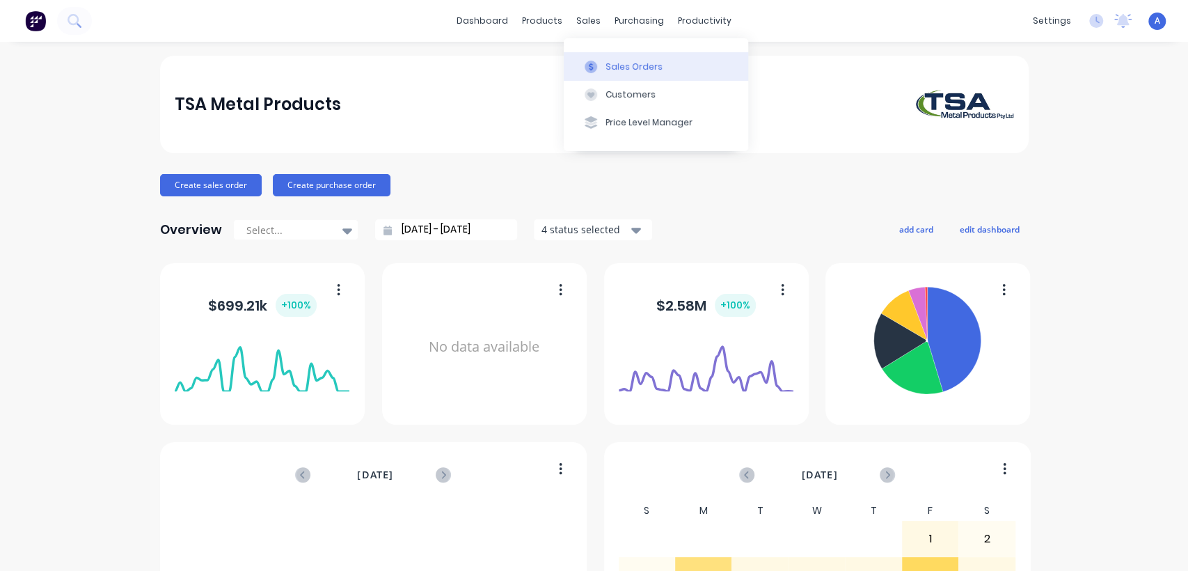
click at [617, 59] on button "Sales Orders" at bounding box center [656, 66] width 184 height 28
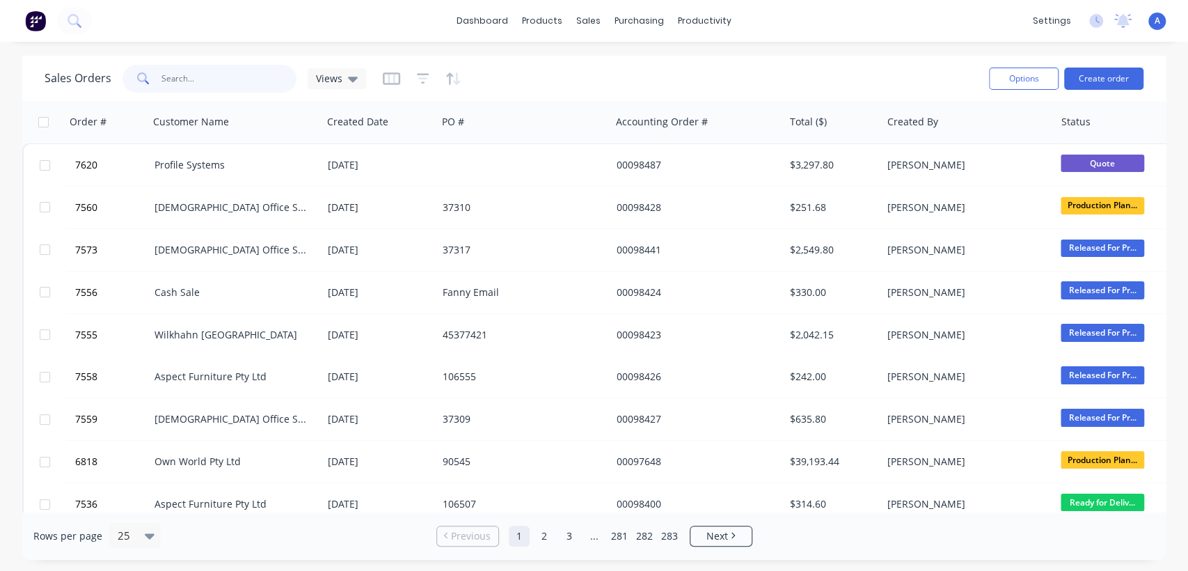
click at [206, 77] on input "text" at bounding box center [229, 79] width 136 height 28
type input "98372"
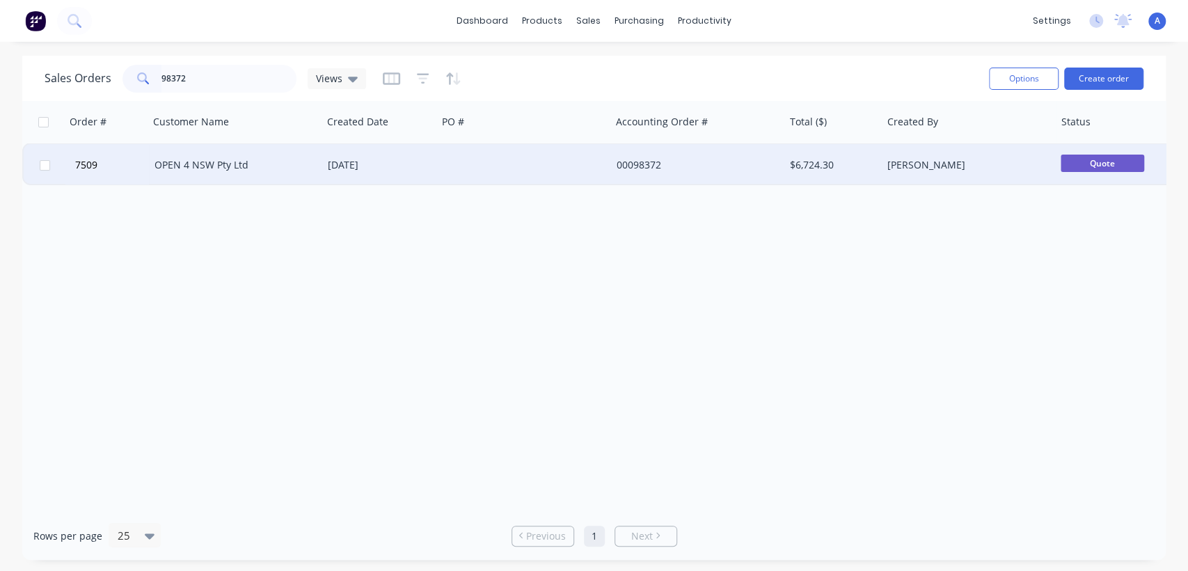
click at [514, 163] on div at bounding box center [523, 165] width 173 height 42
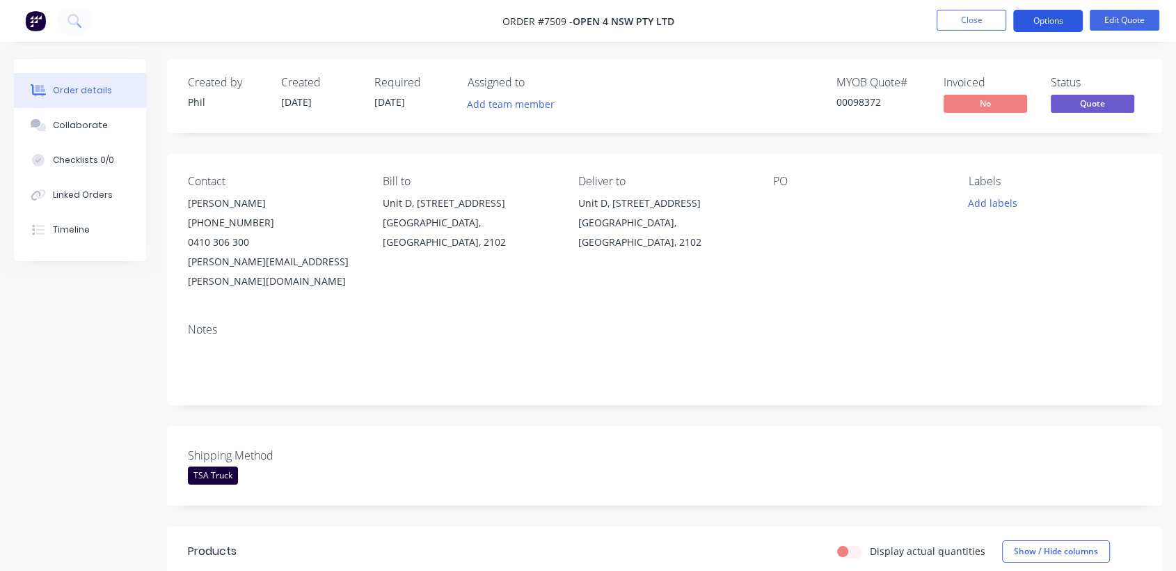
click at [1055, 19] on button "Options" at bounding box center [1048, 21] width 70 height 22
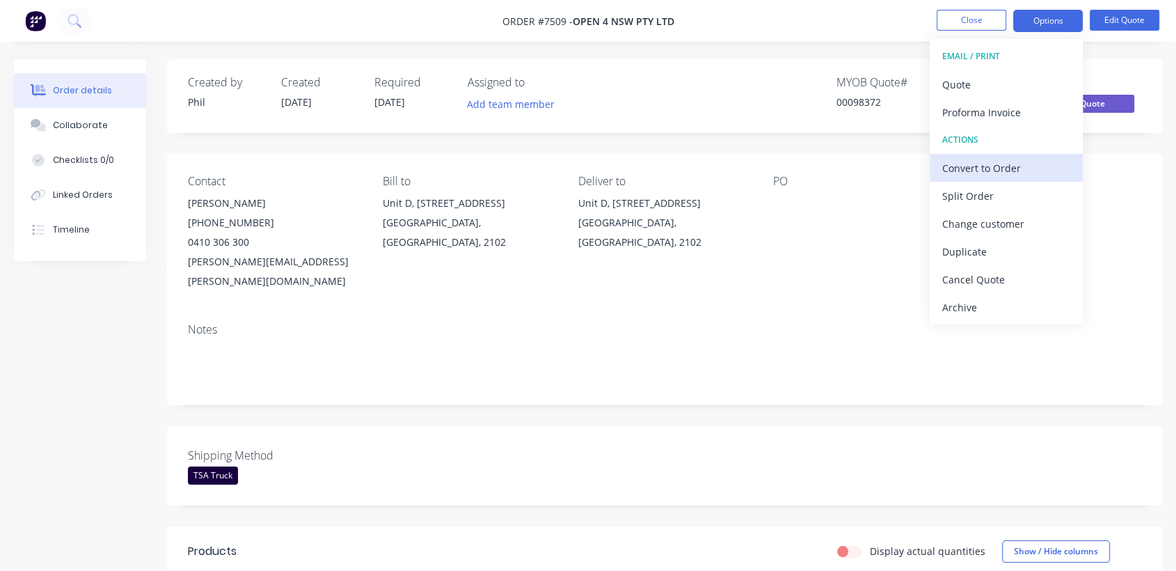
click at [1002, 163] on div "Convert to Order" at bounding box center [1006, 168] width 128 height 20
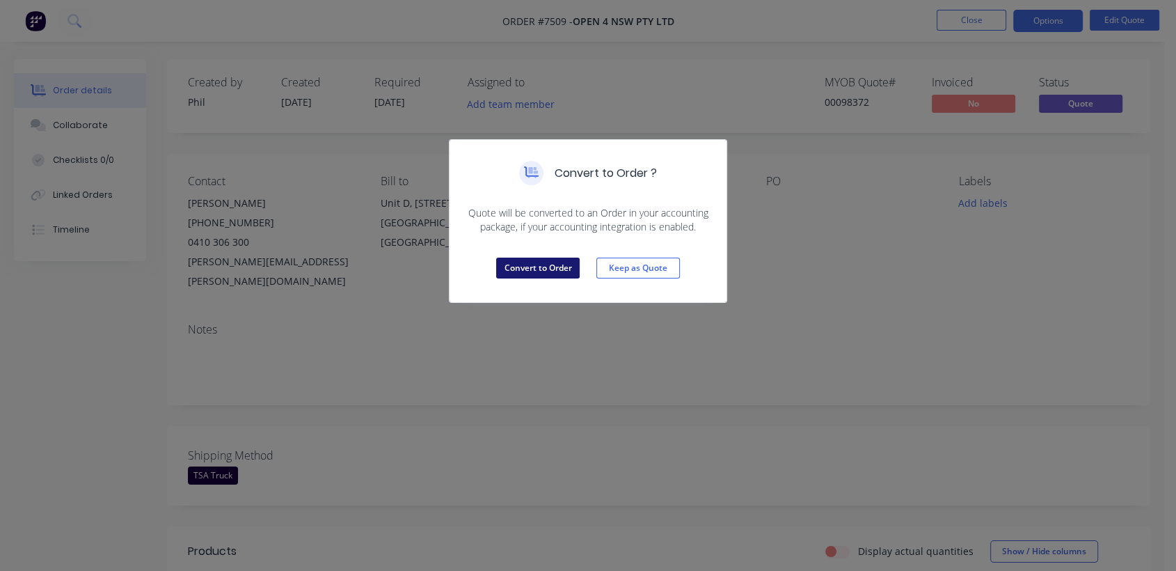
click at [524, 264] on button "Convert to Order" at bounding box center [538, 267] width 84 height 21
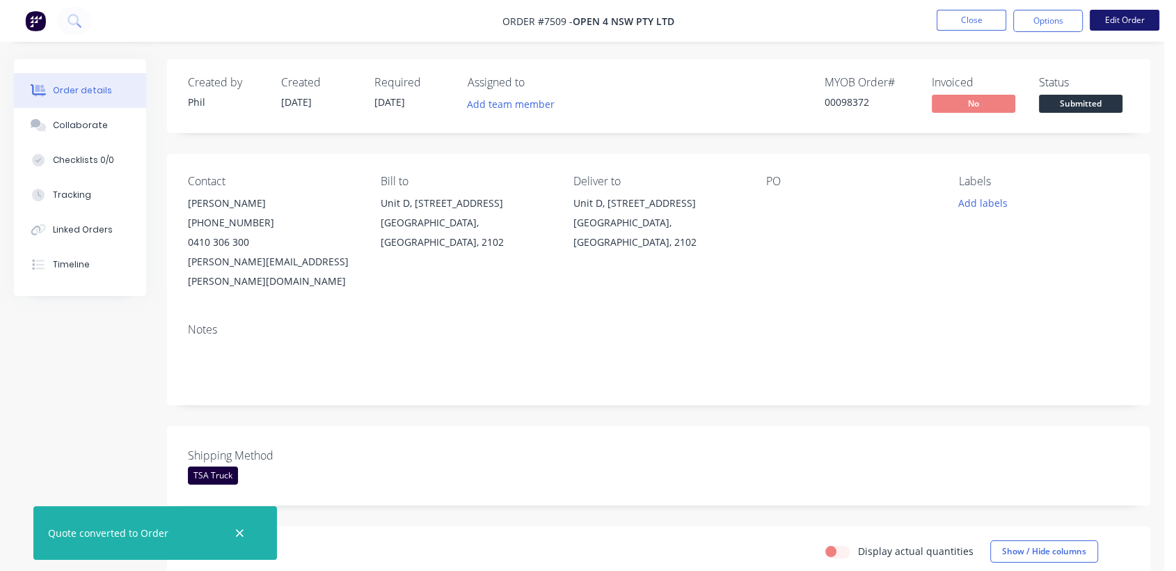
click at [1134, 13] on button "Edit Order" at bounding box center [1125, 20] width 70 height 21
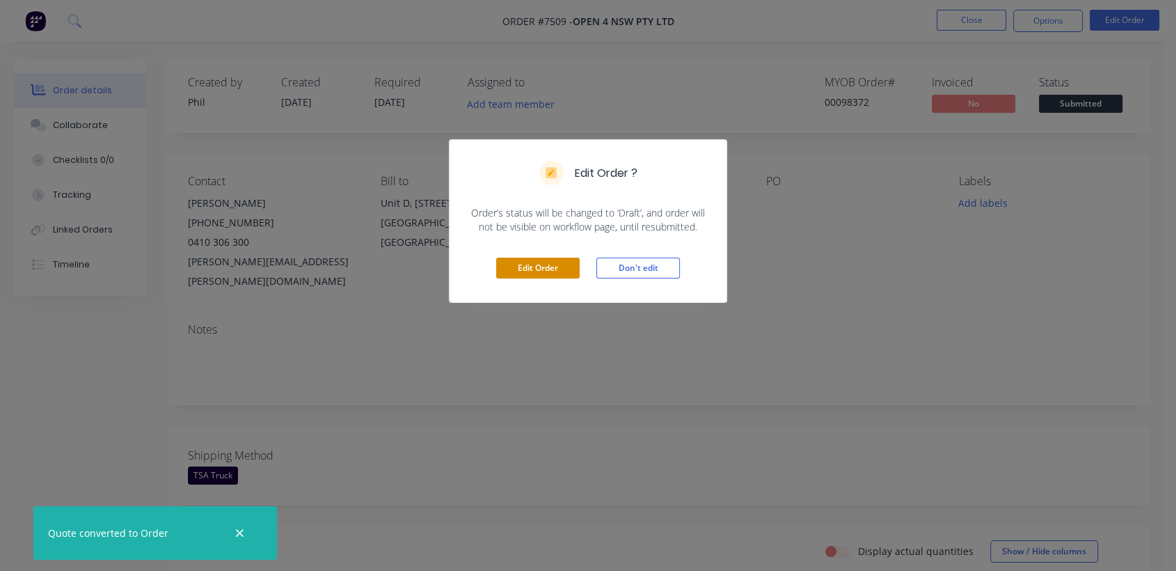
click at [542, 265] on button "Edit Order" at bounding box center [538, 267] width 84 height 21
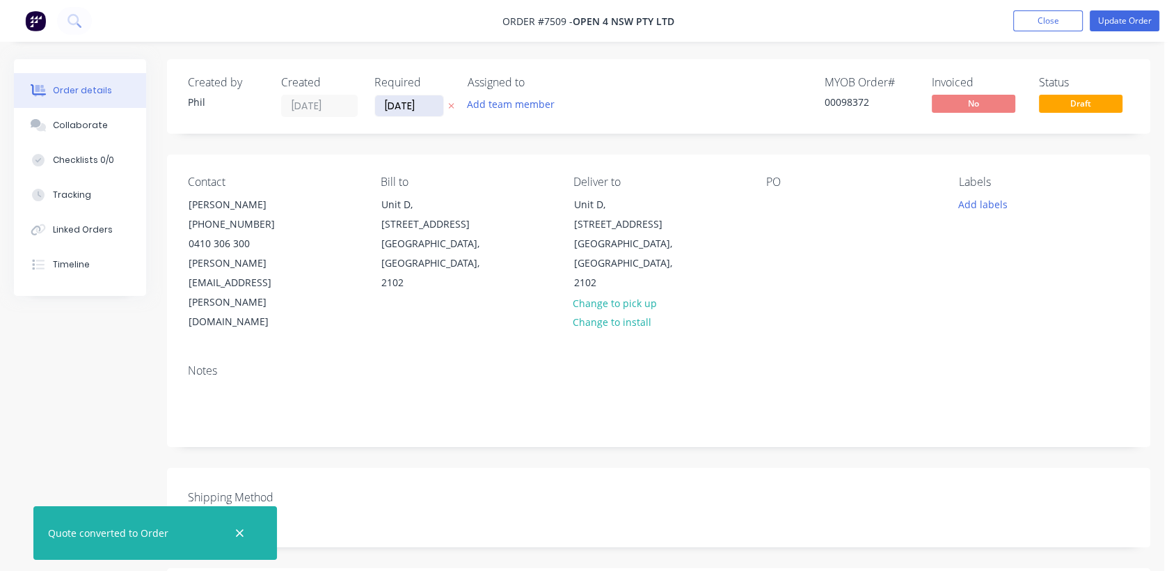
click at [428, 106] on input "[DATE]" at bounding box center [409, 105] width 68 height 21
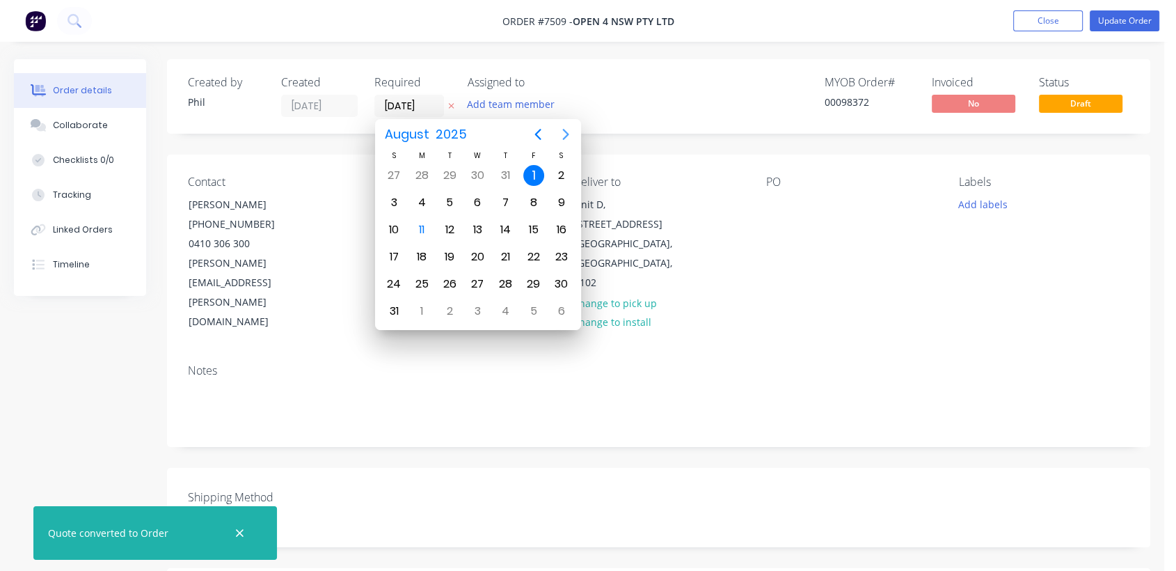
click at [566, 126] on icon "Next page" at bounding box center [565, 134] width 17 height 17
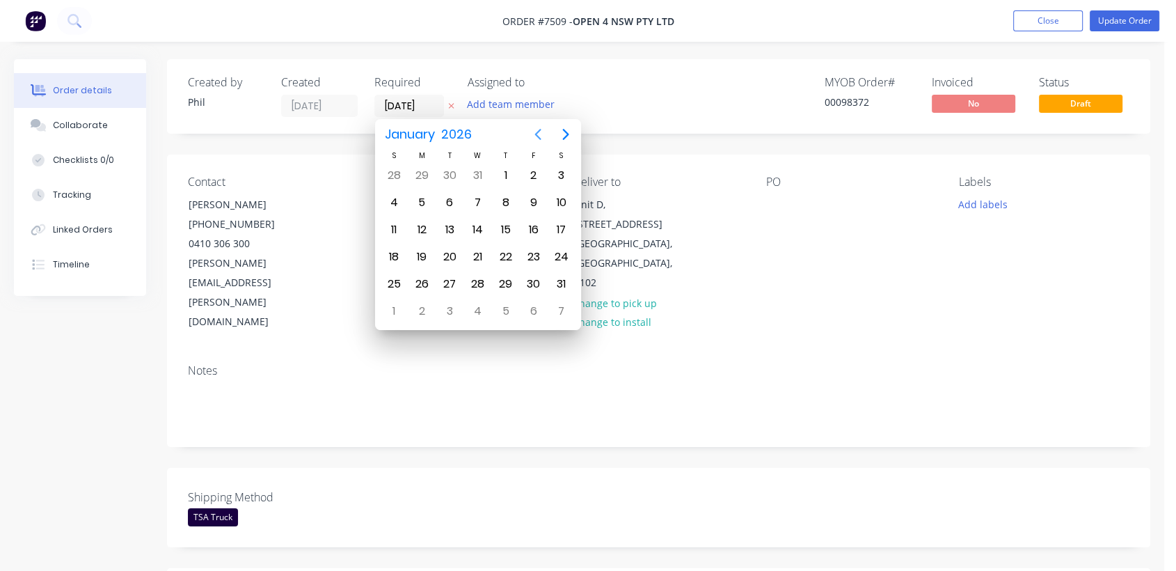
click at [529, 130] on button "Previous page" at bounding box center [538, 134] width 28 height 28
drag, startPoint x: 477, startPoint y: 281, endPoint x: 464, endPoint y: 283, distance: 13.3
click at [477, 280] on div "31" at bounding box center [477, 283] width 21 height 21
type input "[DATE]"
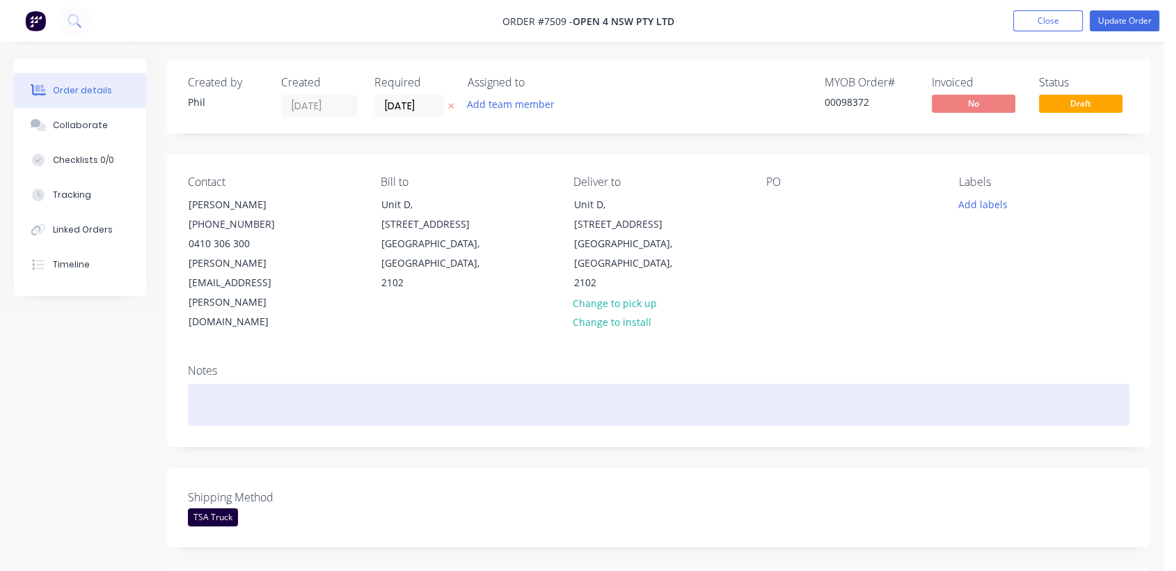
click at [239, 383] on div at bounding box center [659, 404] width 942 height 42
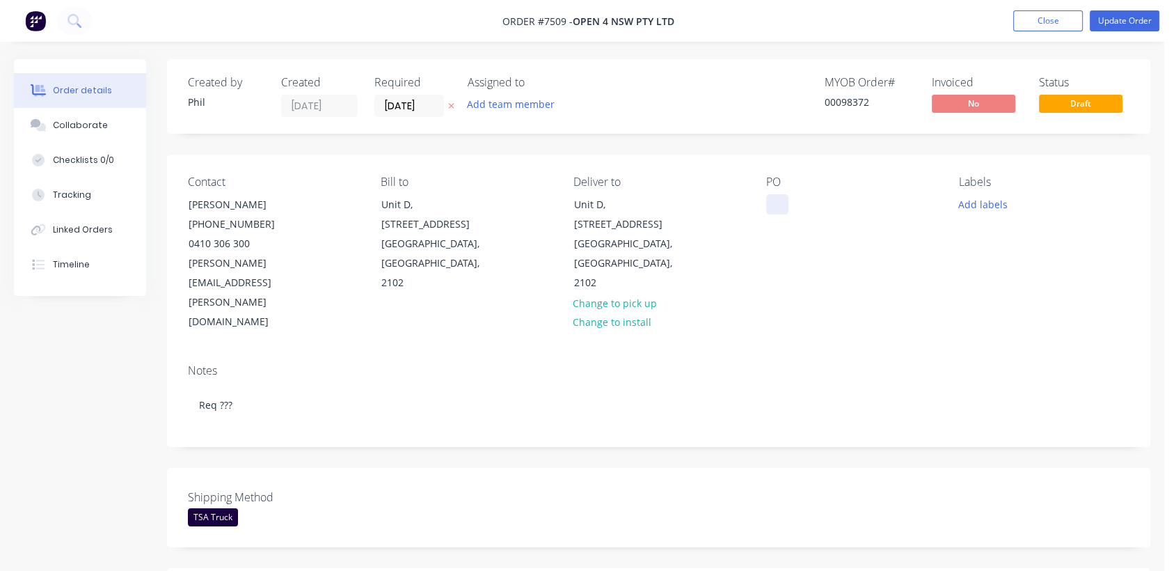
click at [777, 205] on div at bounding box center [777, 204] width 22 height 20
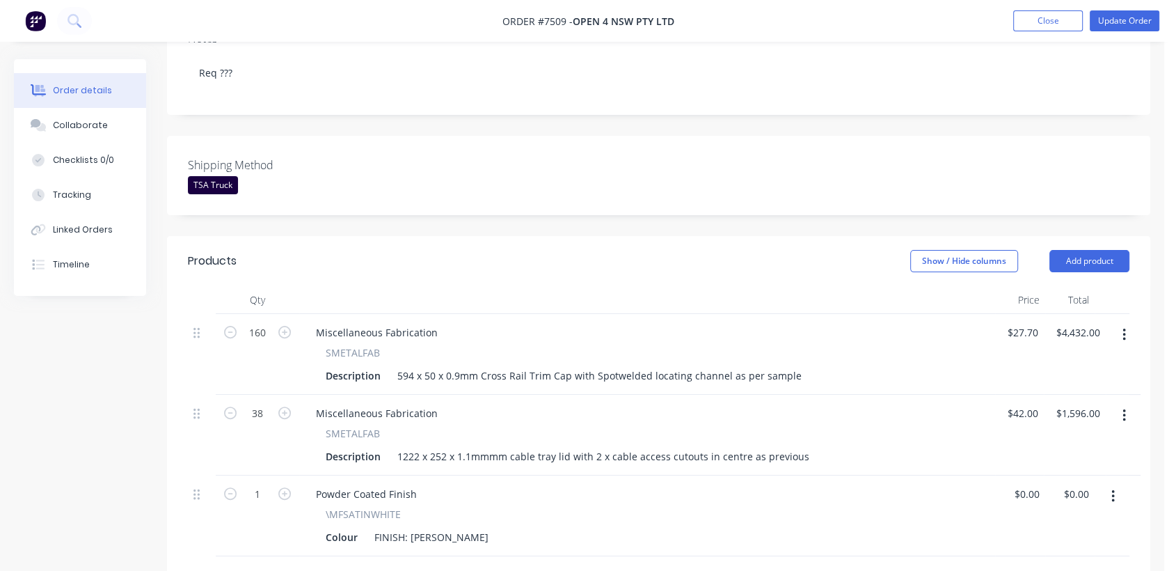
scroll to position [463, 0]
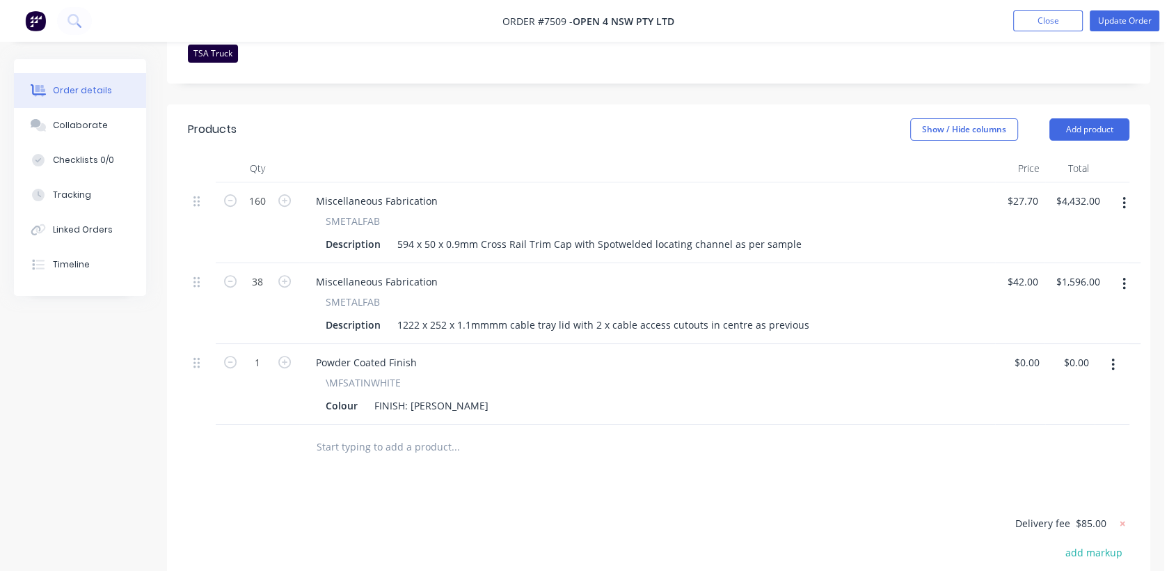
click at [418, 433] on input "text" at bounding box center [455, 447] width 278 height 28
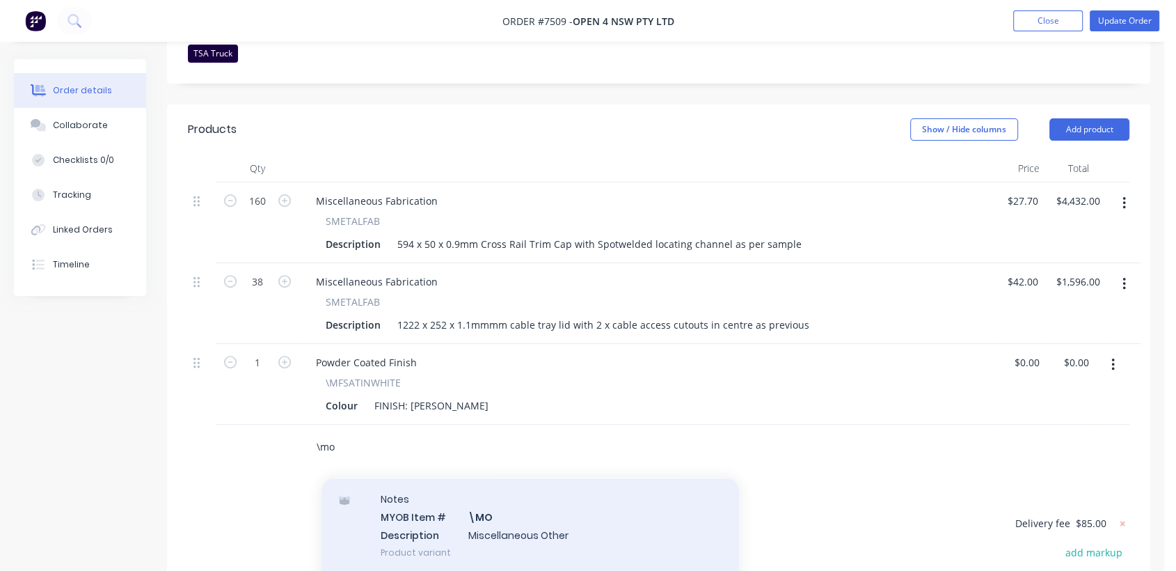
type input "\mo"
click at [532, 478] on div "Notes MYOB Item # \MO Description Miscellaneous Other Product variant" at bounding box center [531, 525] width 418 height 94
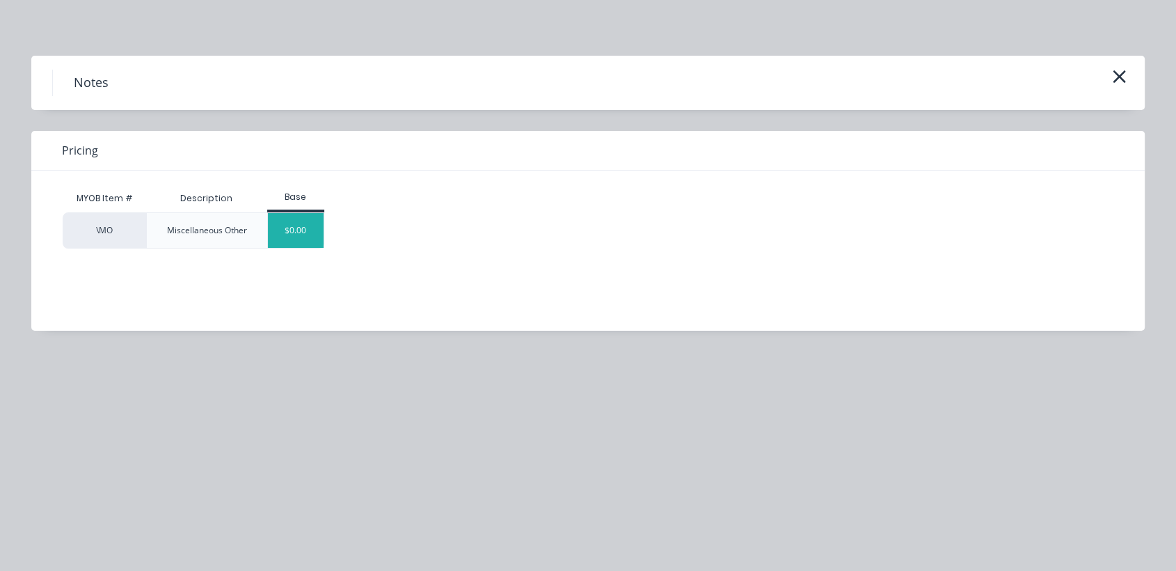
click at [300, 230] on div "$0.00" at bounding box center [296, 230] width 56 height 35
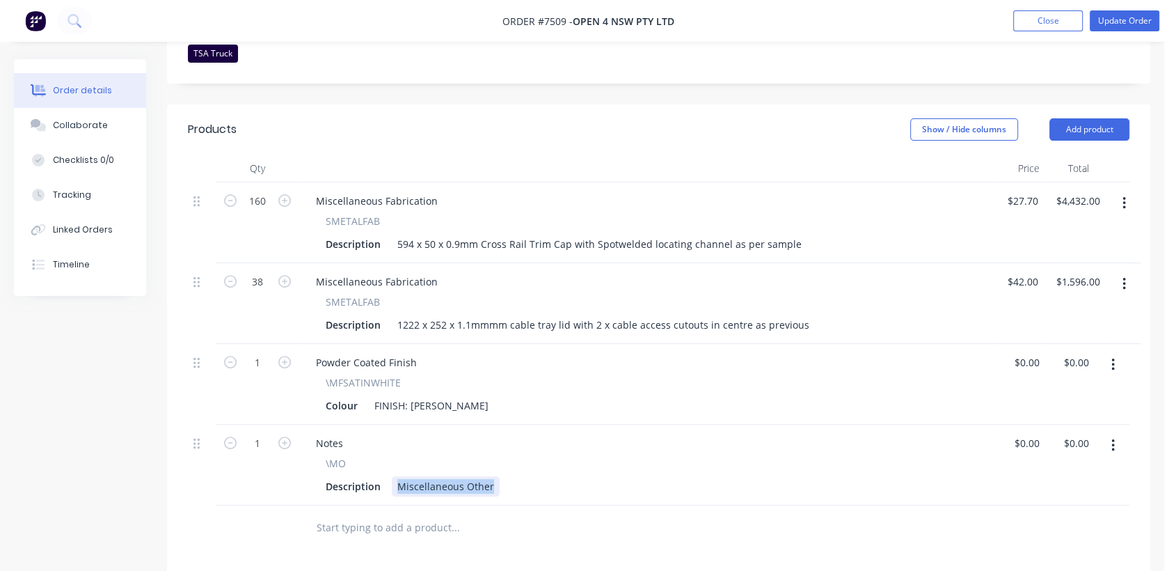
drag, startPoint x: 395, startPoint y: 421, endPoint x: 568, endPoint y: 447, distance: 175.2
click at [568, 447] on div "Qty Price Total 160 Miscellaneous Fabrication SMETALFAB Description 594 x 50 x …" at bounding box center [658, 352] width 983 height 396
type input "$0.00"
click at [97, 124] on div "Collaborate" at bounding box center [80, 125] width 55 height 13
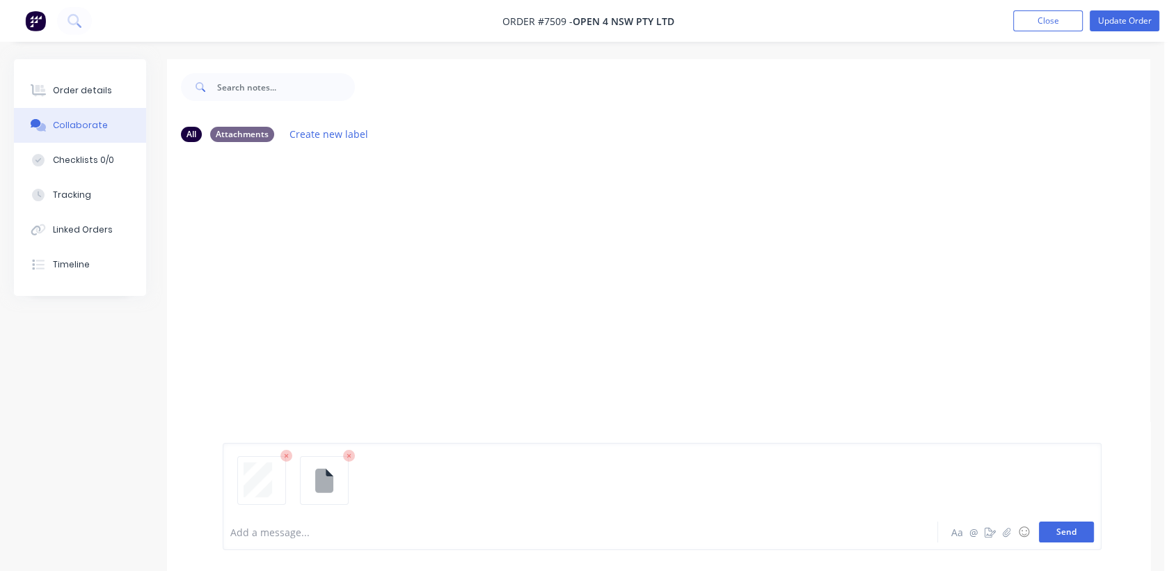
click at [1065, 539] on button "Send" at bounding box center [1066, 531] width 55 height 21
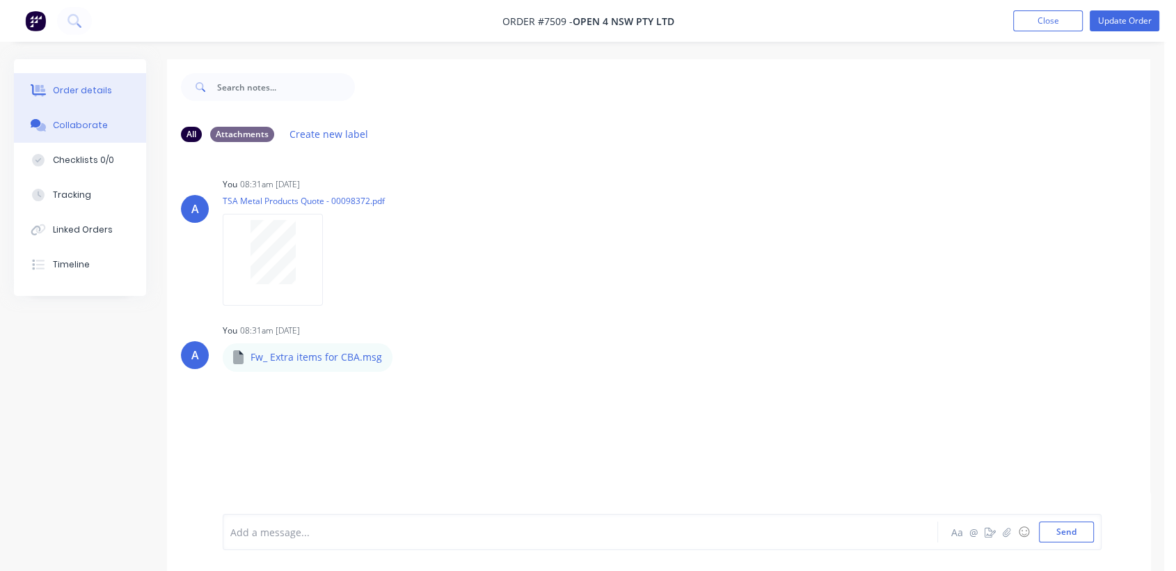
click at [86, 84] on div "Order details" at bounding box center [82, 90] width 59 height 13
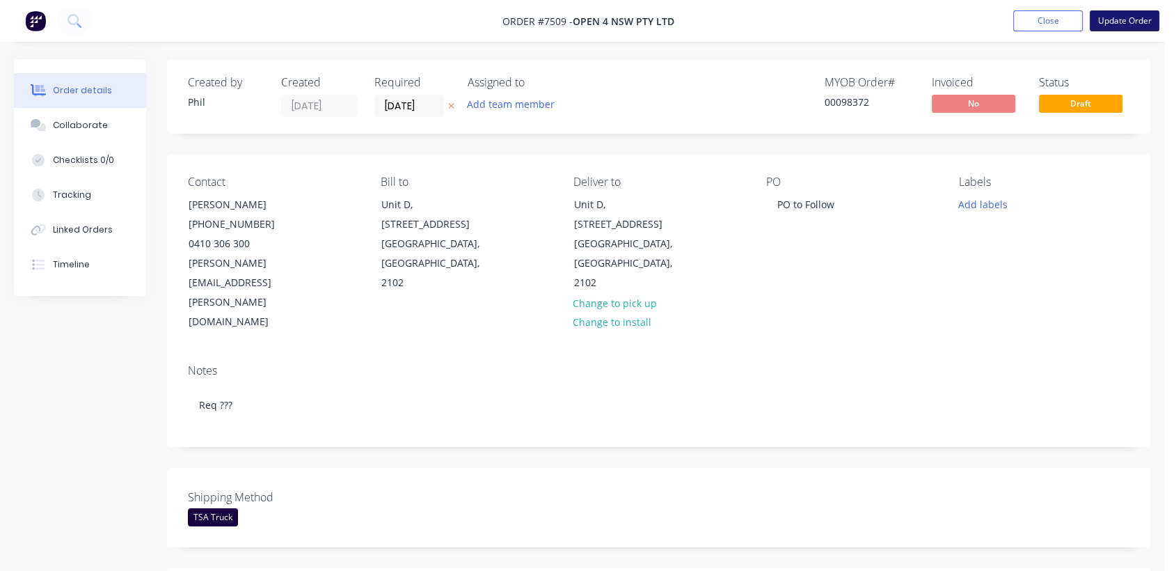
click at [1143, 13] on button "Update Order" at bounding box center [1125, 20] width 70 height 21
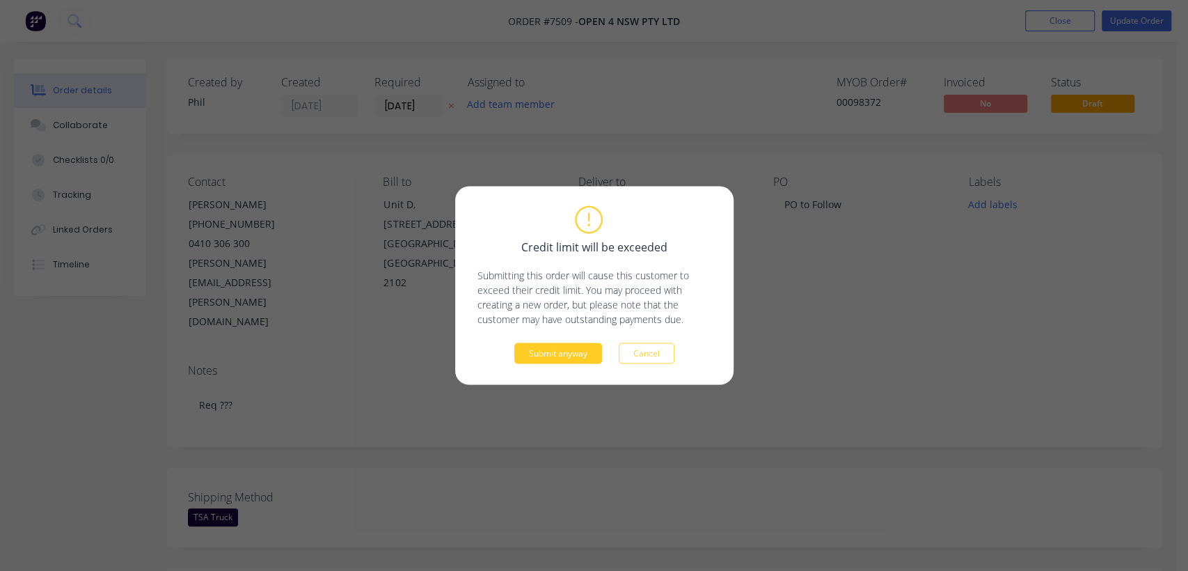
click at [570, 354] on button "Submit anyway" at bounding box center [558, 353] width 88 height 21
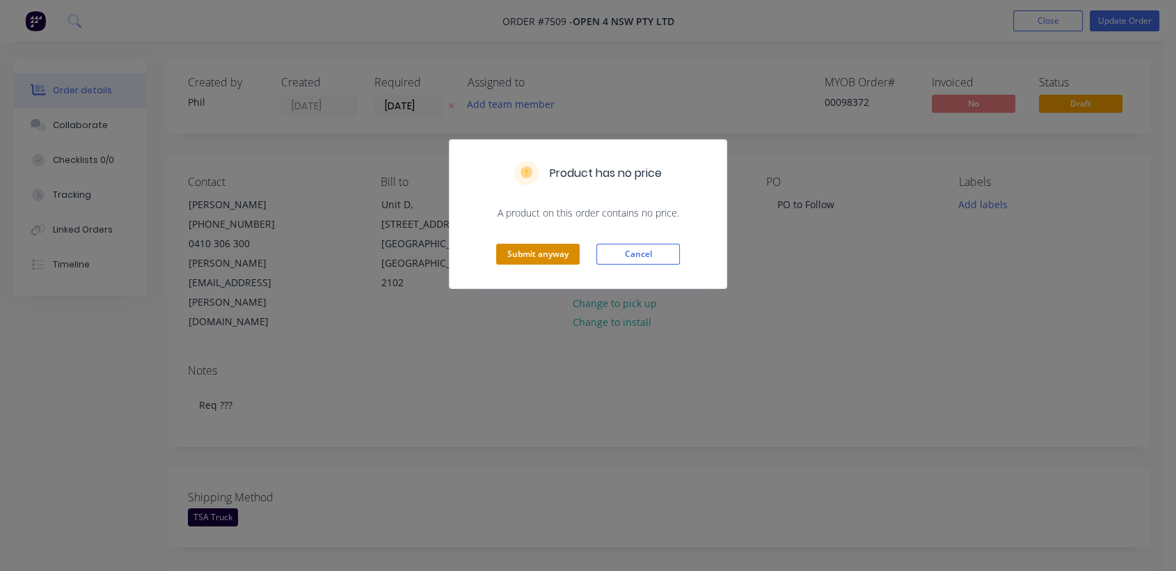
click at [543, 251] on button "Submit anyway" at bounding box center [538, 254] width 84 height 21
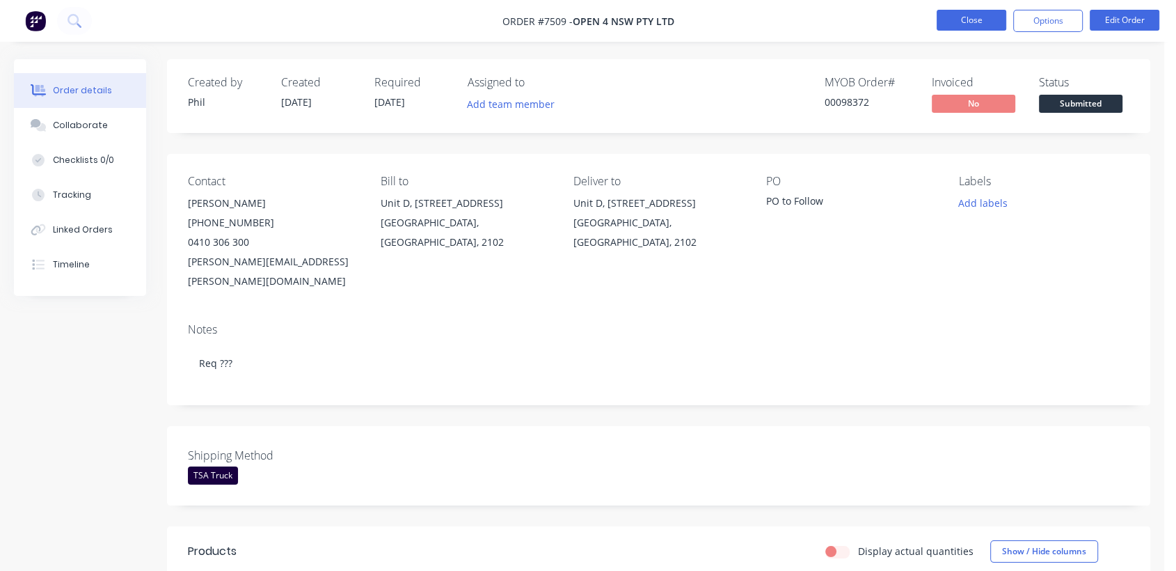
click at [965, 19] on button "Close" at bounding box center [972, 20] width 70 height 21
